Goal: Information Seeking & Learning: Understand process/instructions

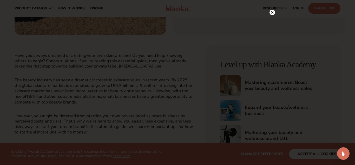
scroll to position [164, 0]
click at [271, 23] on circle at bounding box center [272, 22] width 5 height 5
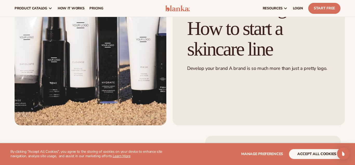
scroll to position [0, 0]
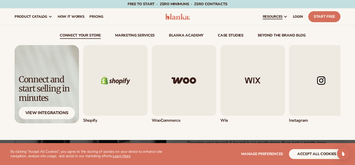
click at [271, 23] on link "resources" at bounding box center [275, 16] width 30 height 17
click at [271, 18] on span "resources" at bounding box center [273, 17] width 20 height 4
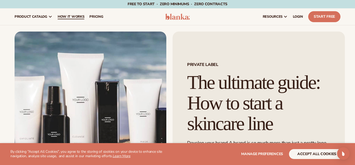
click at [73, 17] on span "How It Works" at bounding box center [71, 17] width 27 height 4
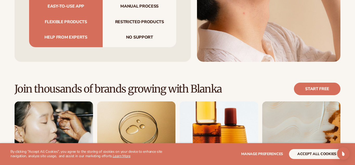
scroll to position [630, 0]
